Goal: Task Accomplishment & Management: Manage account settings

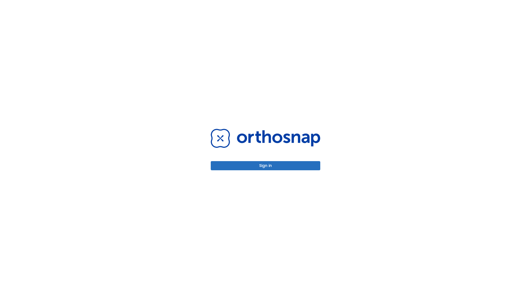
click at [265, 165] on button "Sign in" at bounding box center [265, 165] width 109 height 9
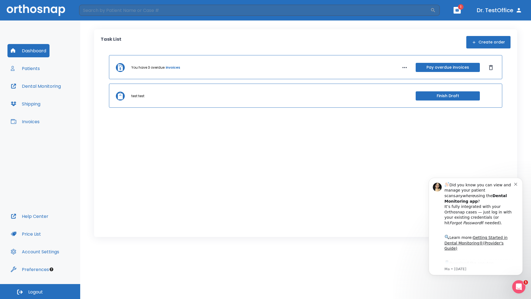
click at [40, 291] on span "Logout" at bounding box center [35, 292] width 15 height 6
